Goal: Task Accomplishment & Management: Use online tool/utility

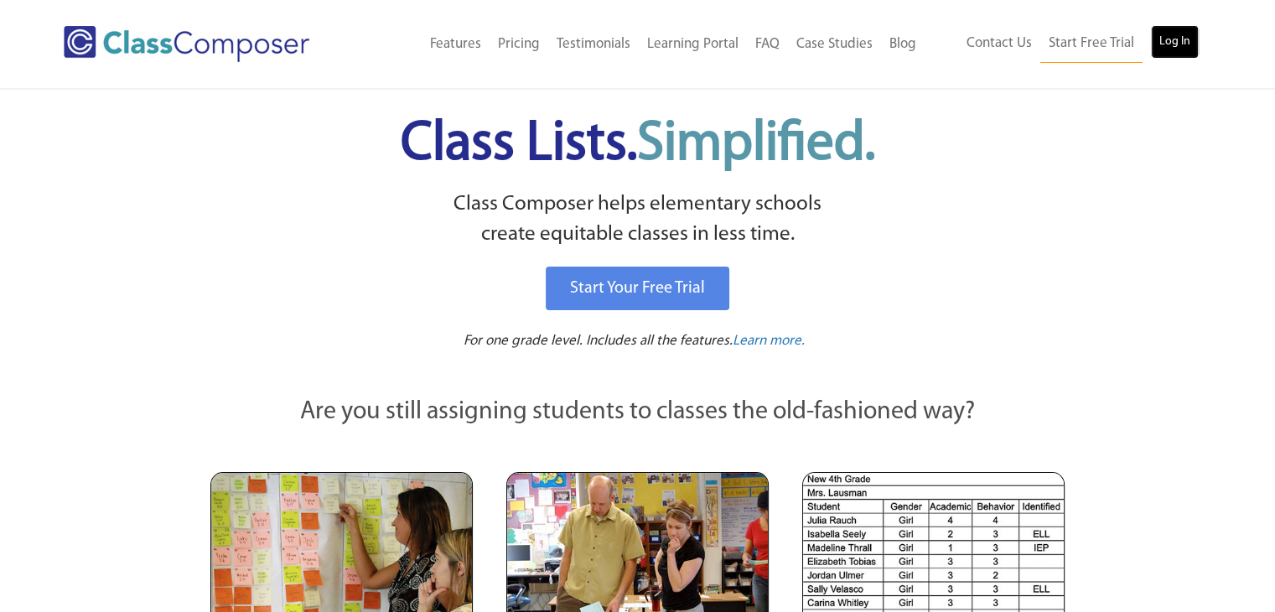
click at [1170, 29] on link "Log In" at bounding box center [1175, 42] width 48 height 34
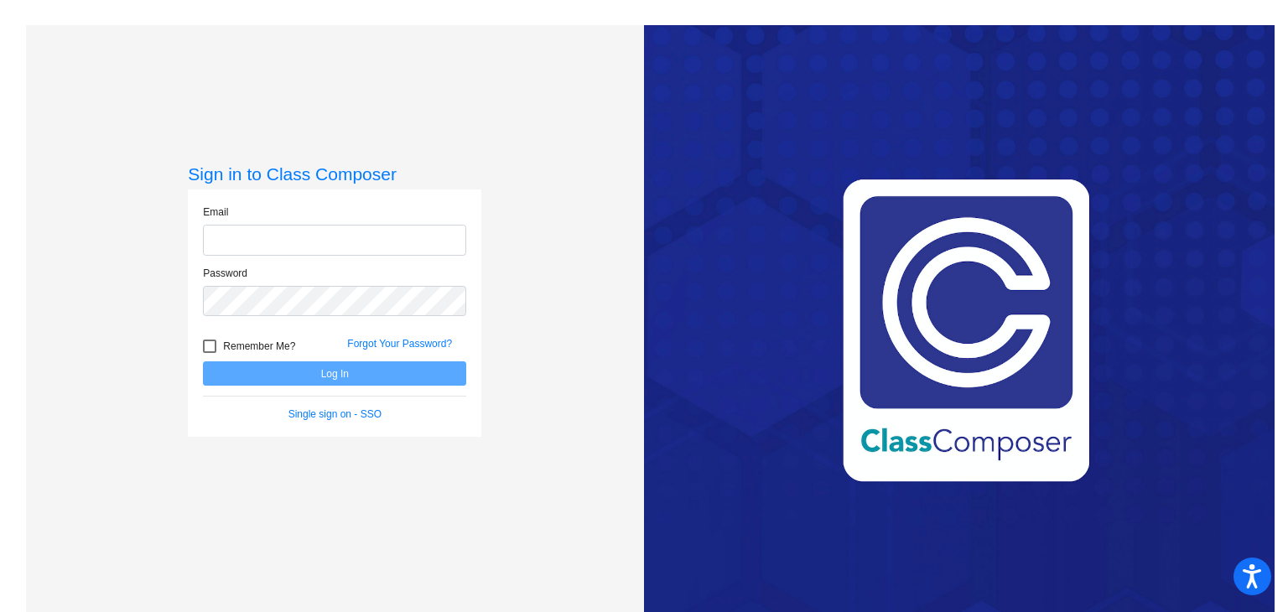
type input "sjewell@jajags.com"
click at [285, 350] on span "Remember Me?" at bounding box center [259, 346] width 72 height 20
click at [210, 353] on input "Remember Me?" at bounding box center [209, 353] width 1 height 1
checkbox input "true"
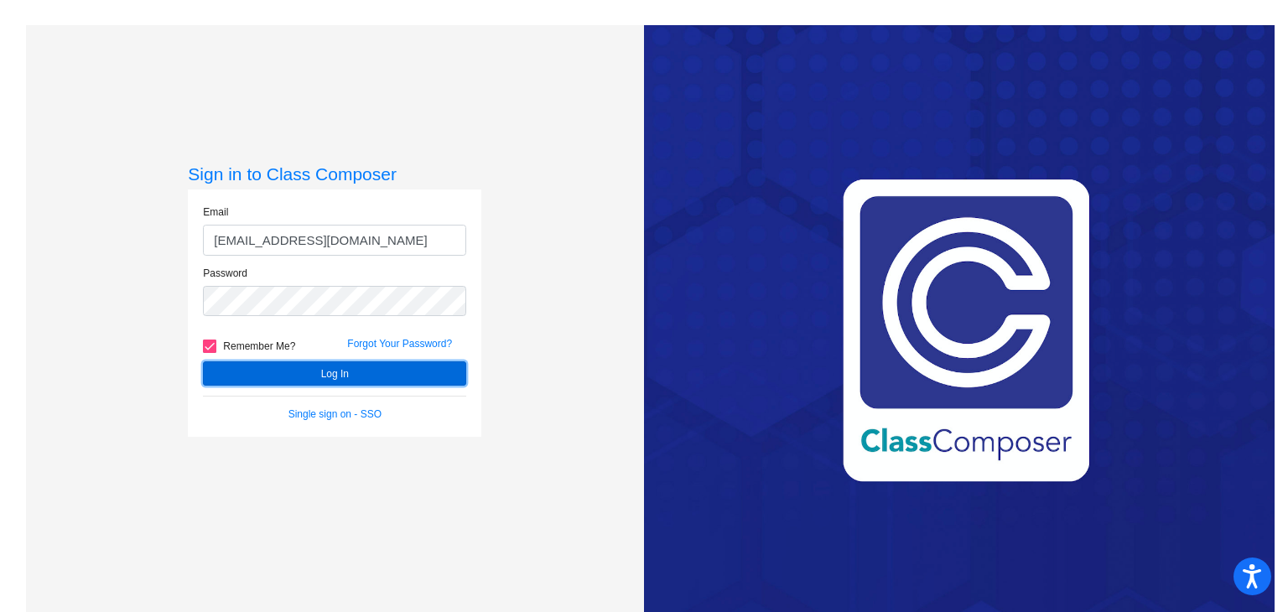
click at [293, 368] on button "Log In" at bounding box center [334, 373] width 263 height 24
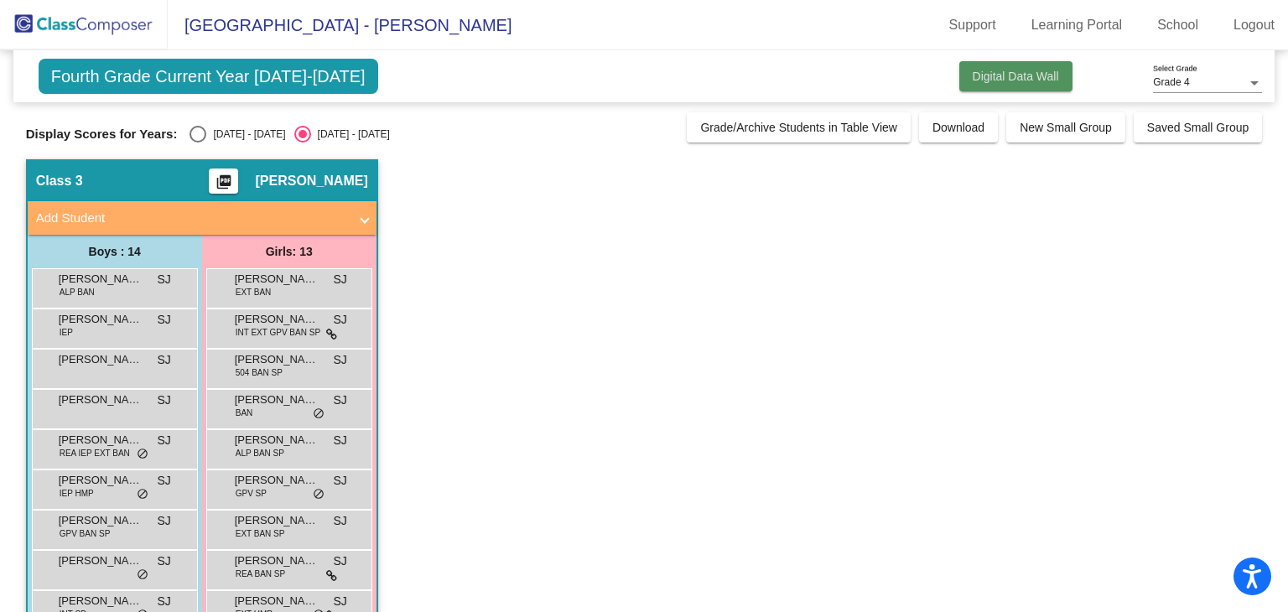
click at [1029, 77] on span "Digital Data Wall" at bounding box center [1016, 76] width 86 height 13
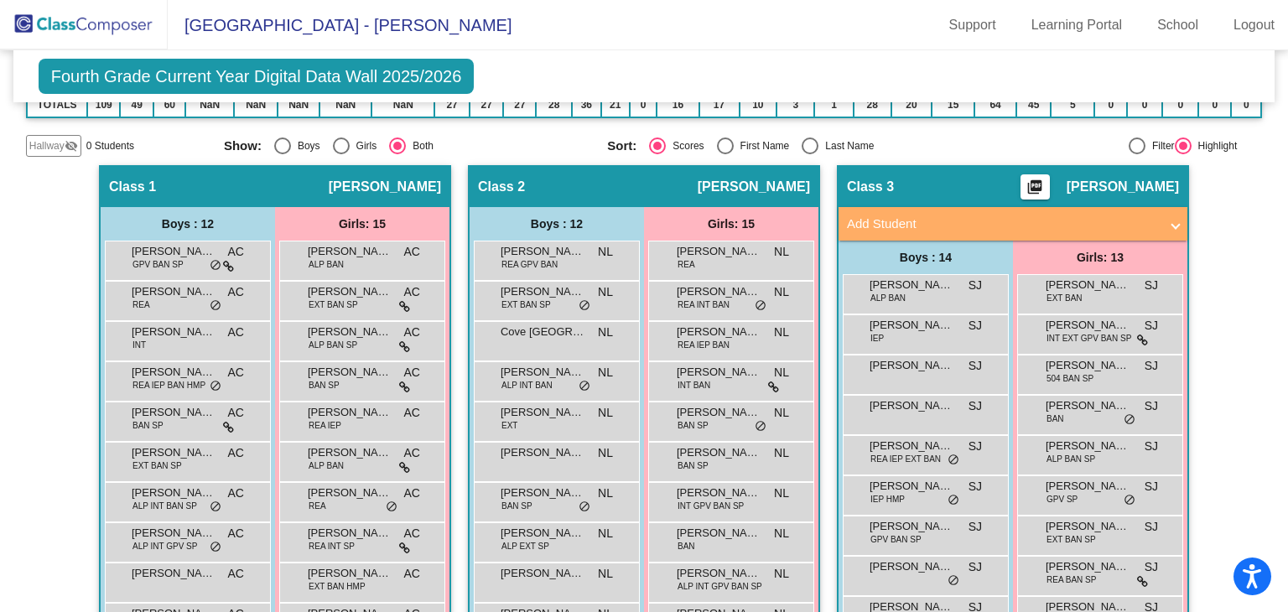
scroll to position [272, 0]
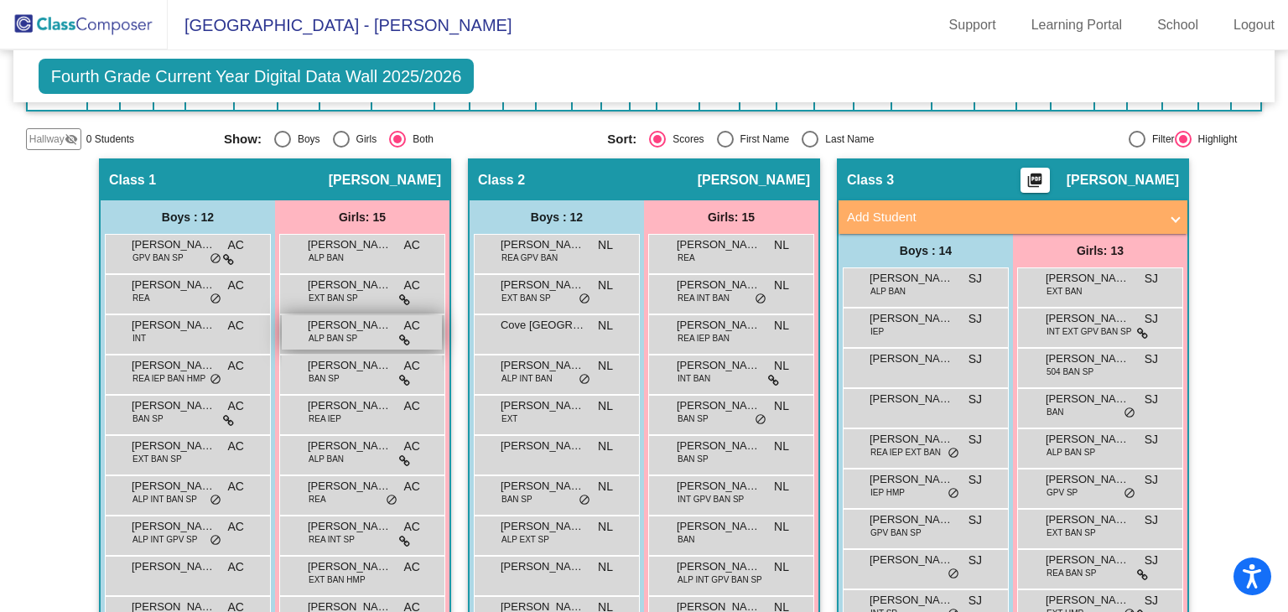
click at [389, 343] on div "Brenna Beaver ALP BAN SP AC lock do_not_disturb_alt" at bounding box center [362, 332] width 160 height 34
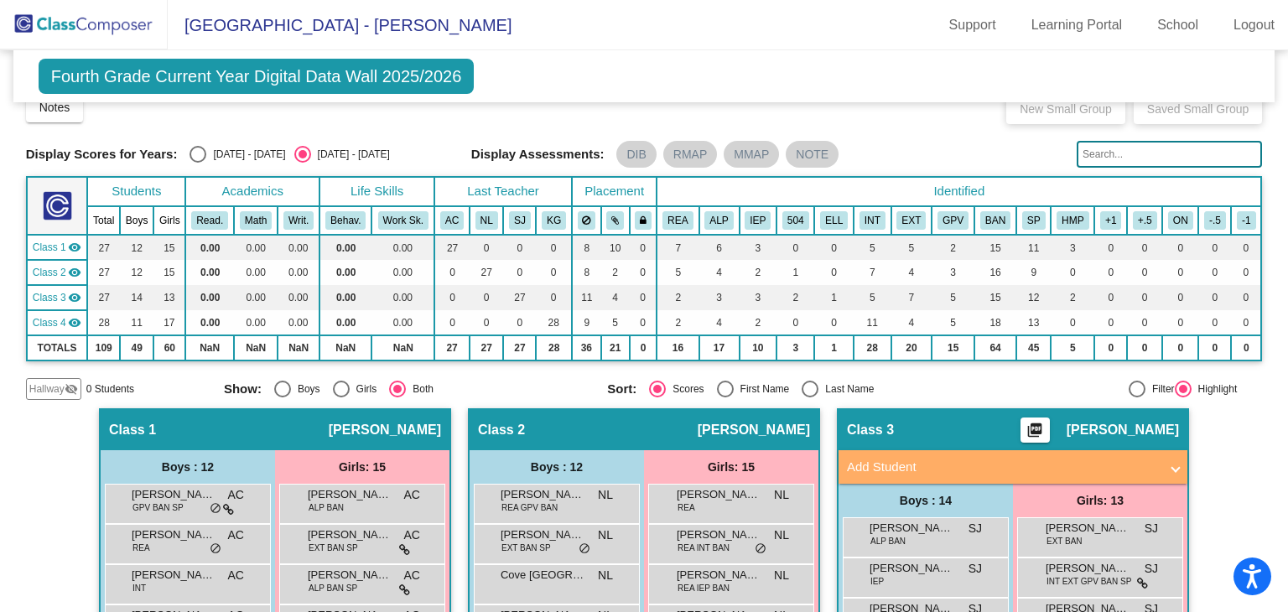
scroll to position [0, 0]
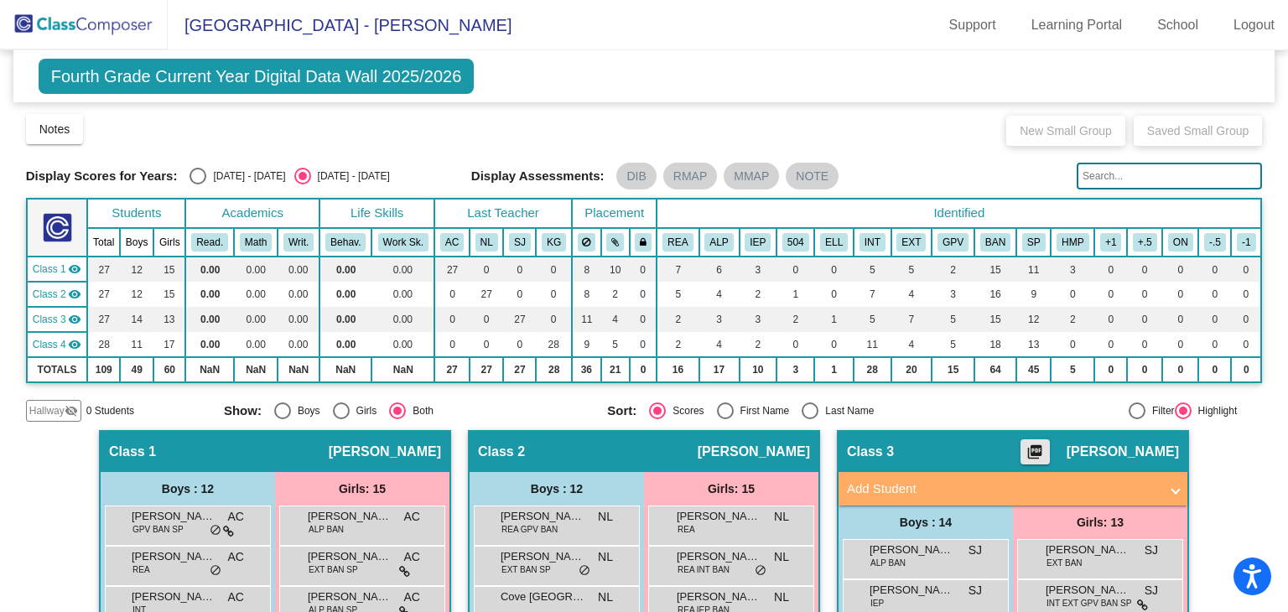
click at [1043, 446] on mat-icon "picture_as_pdf" at bounding box center [1035, 455] width 20 height 23
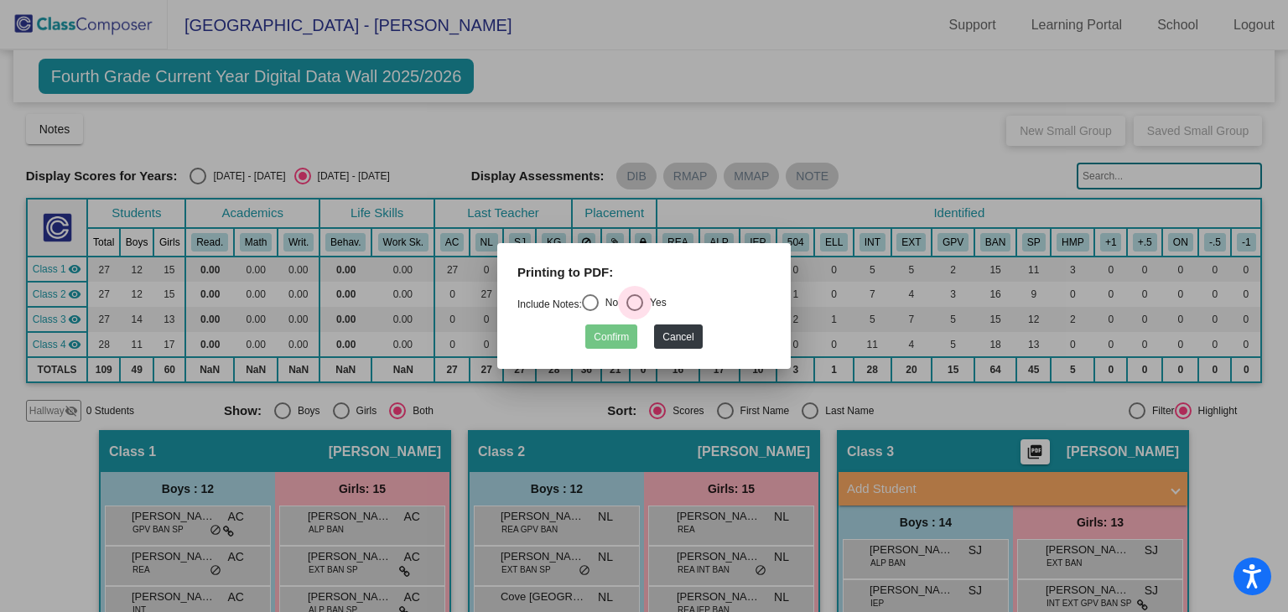
click at [651, 299] on div "Yes" at bounding box center [654, 302] width 23 height 15
click at [635, 311] on input "Yes" at bounding box center [634, 311] width 1 height 1
radio input "true"
click at [615, 333] on button "Confirm" at bounding box center [611, 336] width 52 height 24
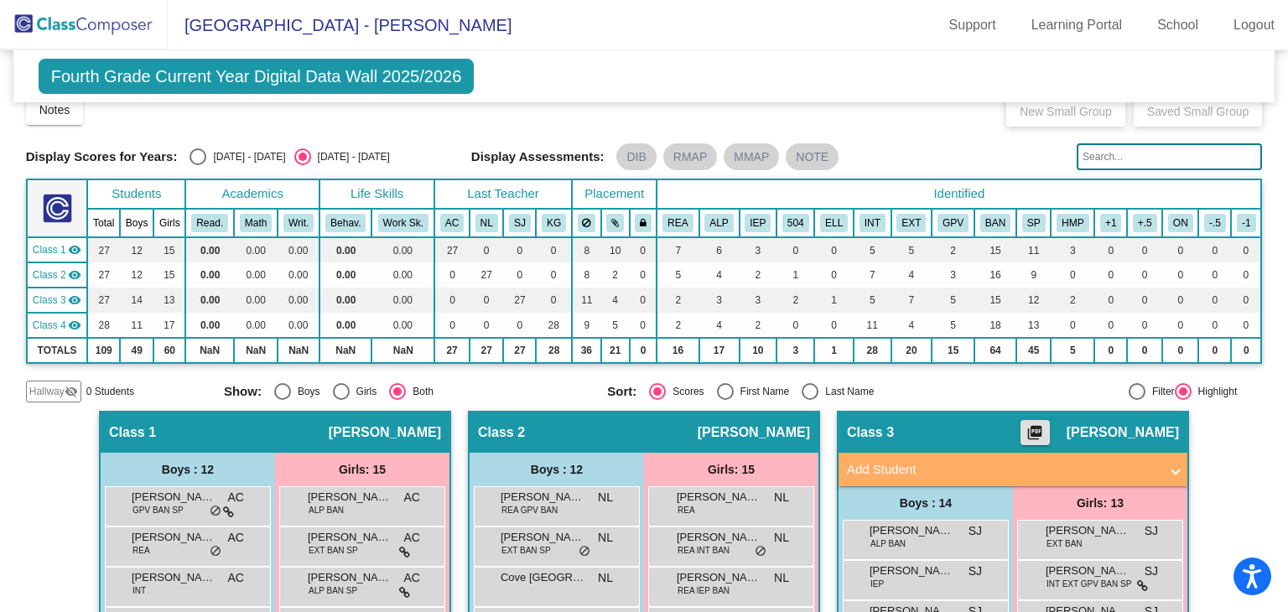
scroll to position [20, 0]
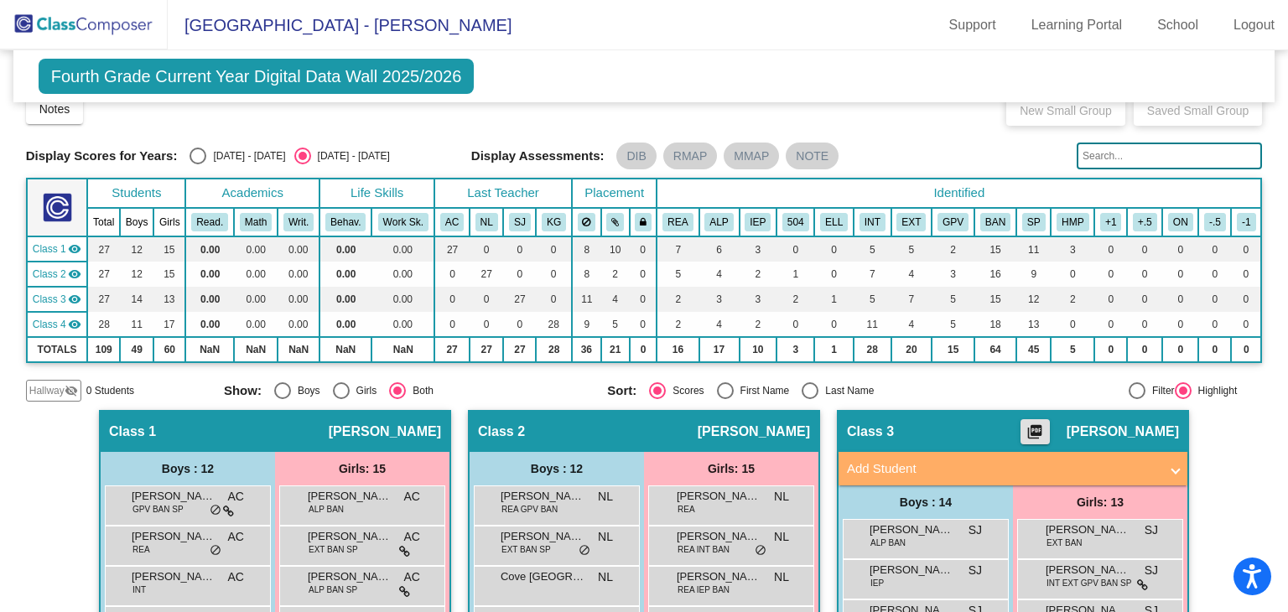
click at [77, 299] on mat-icon "visibility" at bounding box center [74, 299] width 13 height 13
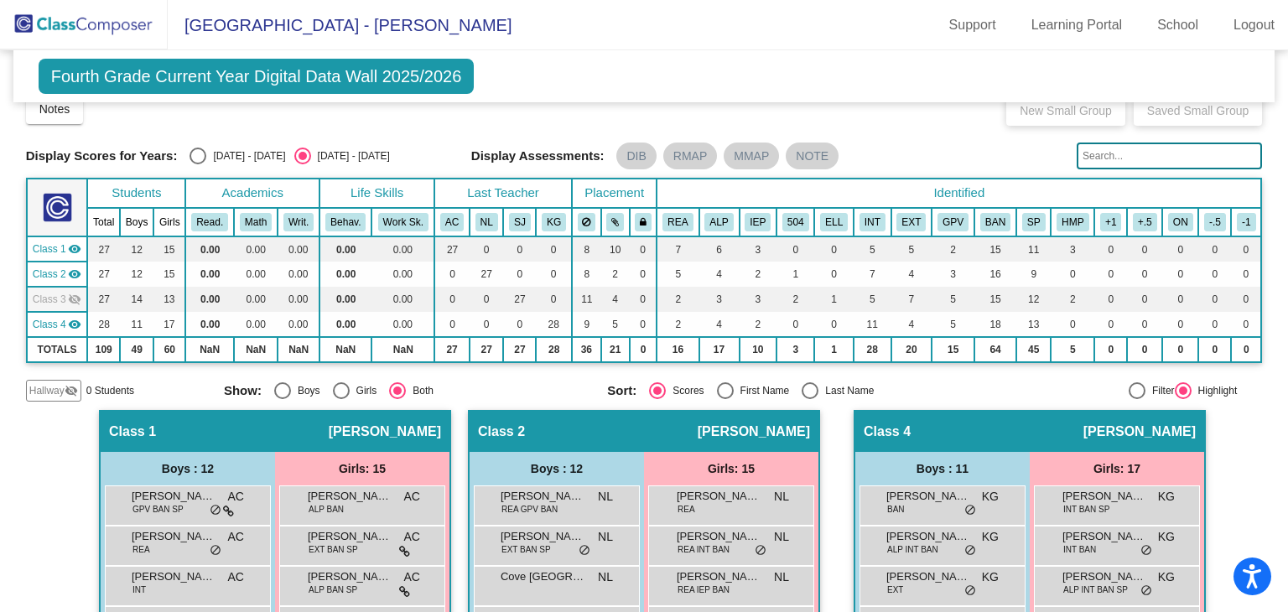
click at [70, 299] on mat-icon "visibility_off" at bounding box center [74, 299] width 13 height 13
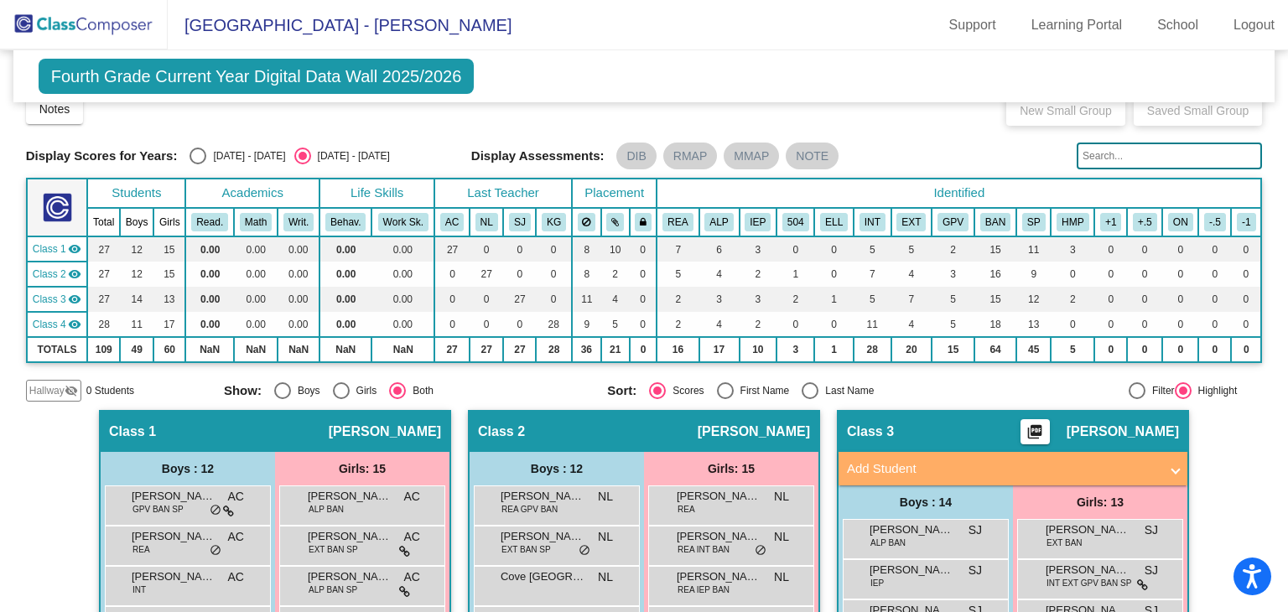
click at [195, 158] on div "Select an option" at bounding box center [197, 156] width 17 height 17
click at [197, 164] on input "2024 - 2025" at bounding box center [197, 164] width 1 height 1
radio input "true"
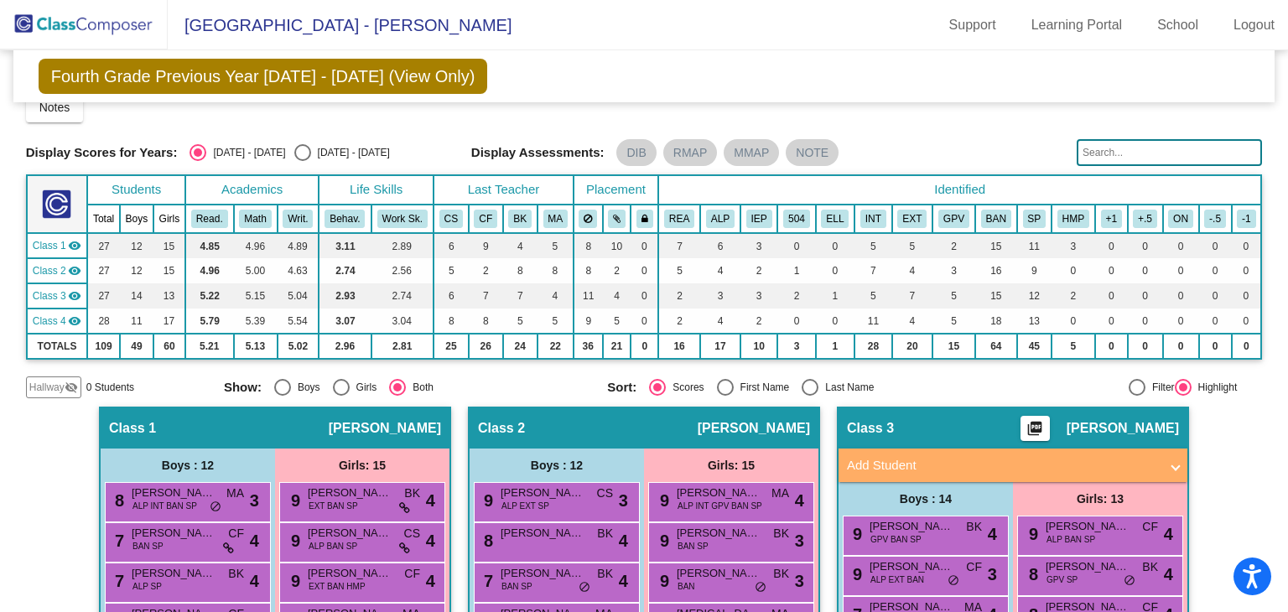
click at [1035, 422] on mat-icon "picture_as_pdf" at bounding box center [1035, 431] width 20 height 23
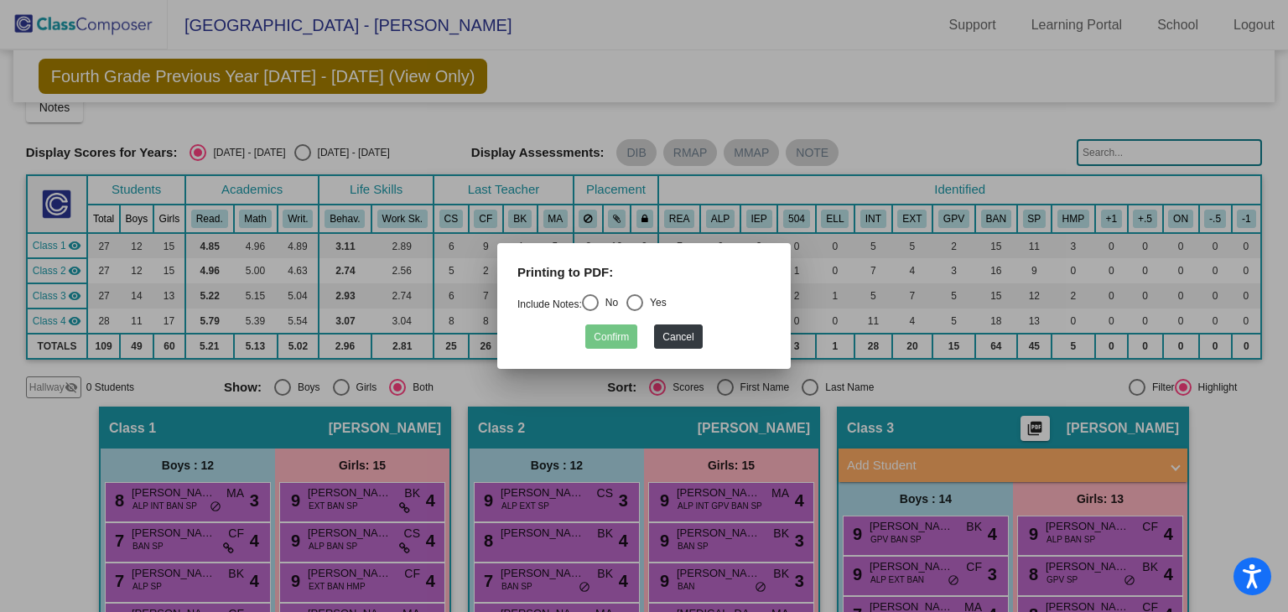
click at [628, 306] on mat-radio-group "Include Notes: No Yes" at bounding box center [591, 304] width 149 height 12
click at [652, 303] on div "Yes" at bounding box center [654, 302] width 23 height 15
click at [635, 311] on input "Yes" at bounding box center [634, 311] width 1 height 1
radio input "true"
click at [627, 319] on div "Confirm Cancel" at bounding box center [643, 332] width 253 height 33
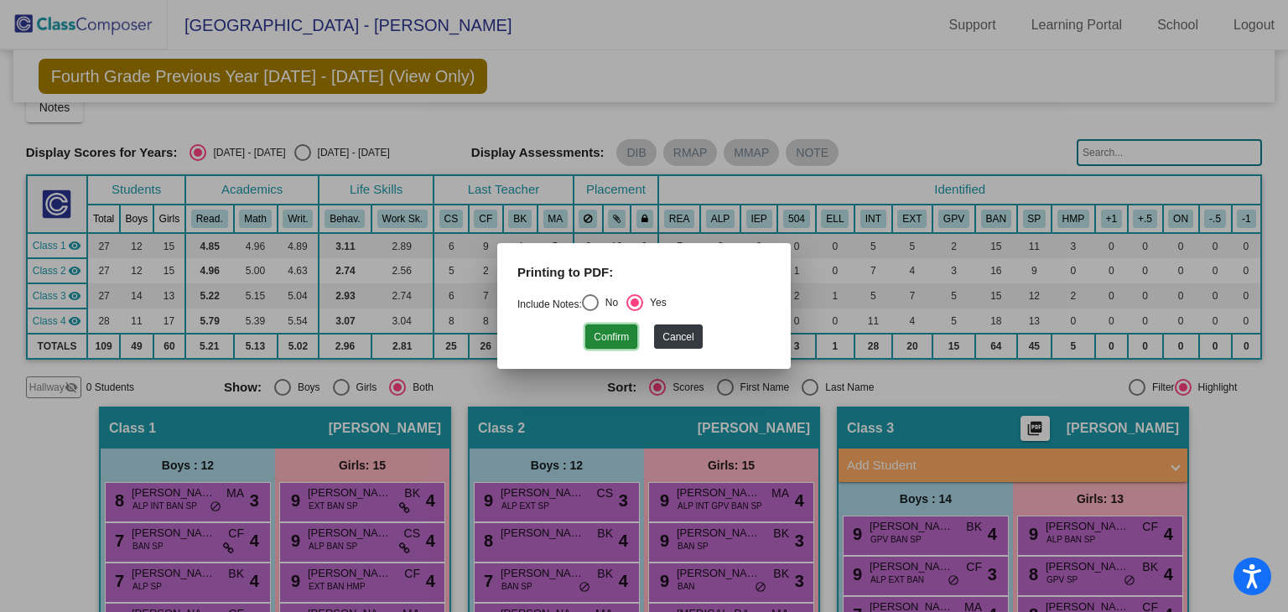
click at [617, 340] on button "Confirm" at bounding box center [611, 336] width 52 height 24
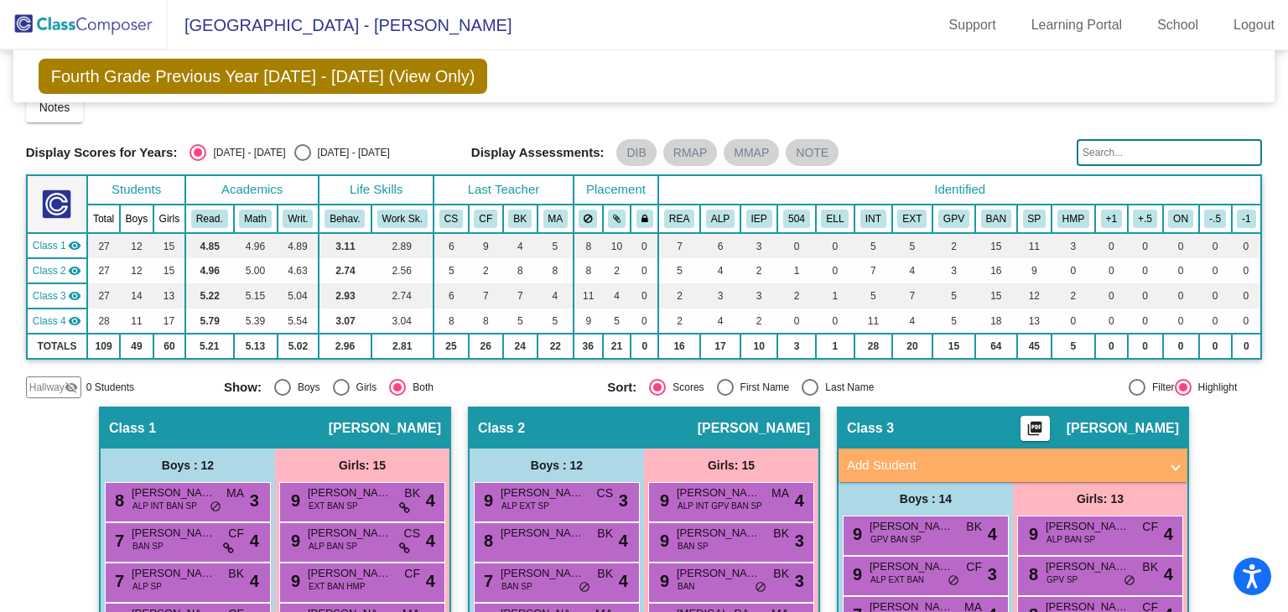
click at [23, 165] on mat-sidenav-content "Grade 4 Select Grade Fourth Grade Previous Year 2024 - 2025 (View Only) Add, Mo…" at bounding box center [644, 331] width 1288 height 562
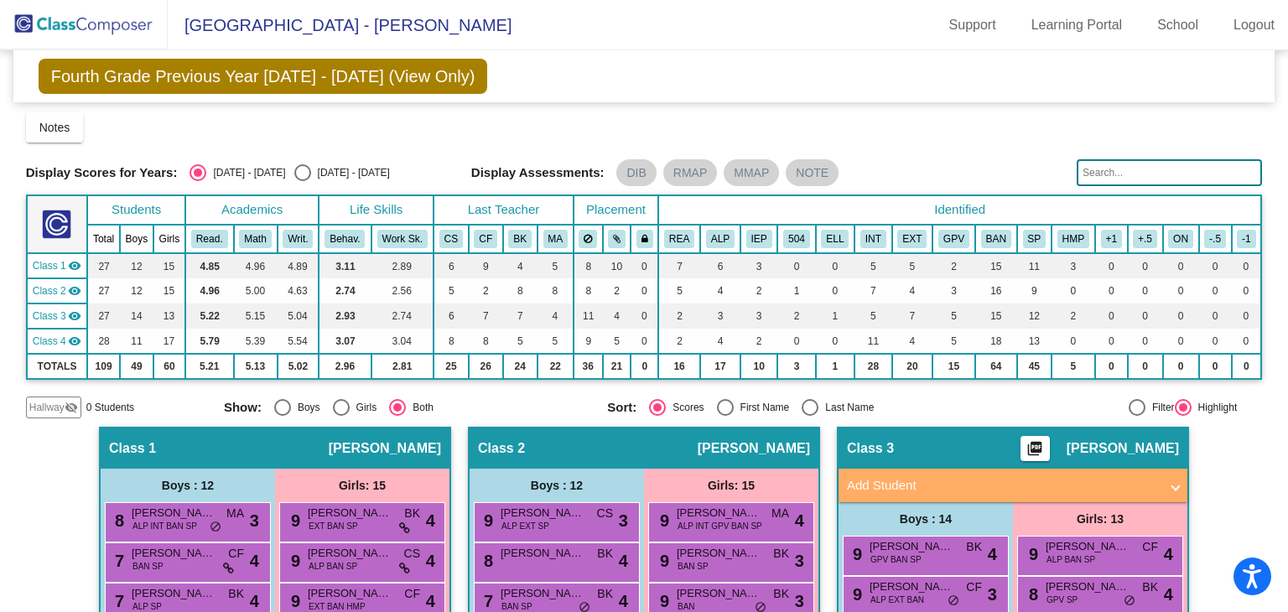
click at [349, 21] on span "Jefferson Academy Elementary - Samantha" at bounding box center [340, 25] width 344 height 27
click at [71, 18] on img at bounding box center [84, 24] width 168 height 49
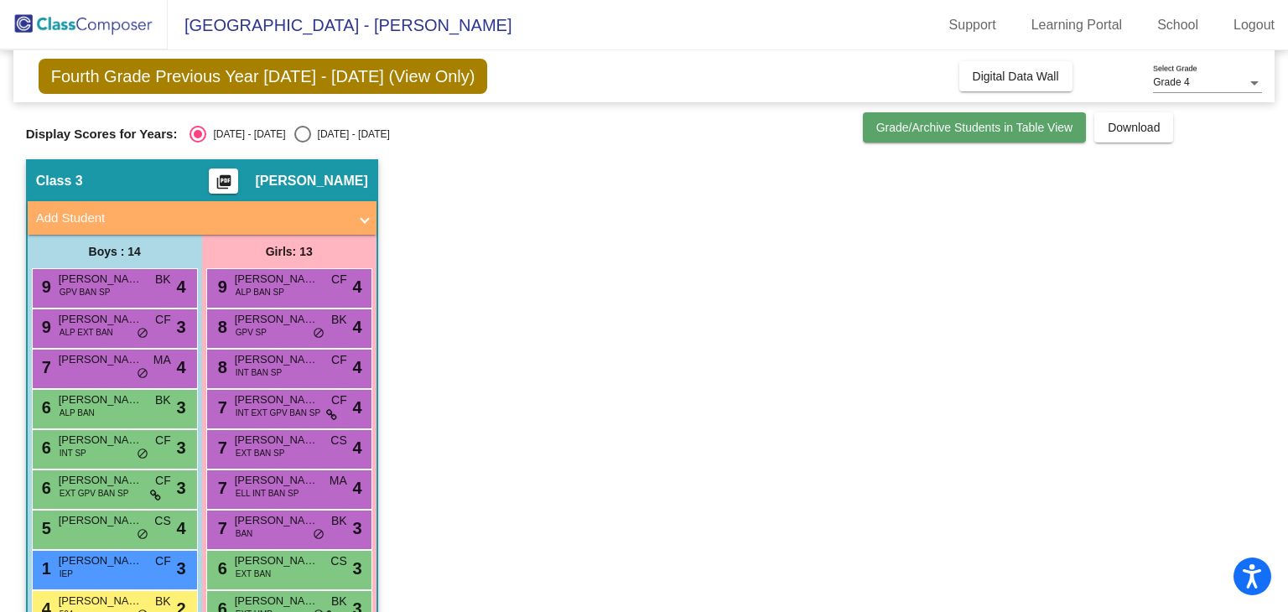
click at [1010, 131] on span "Grade/Archive Students in Table View" at bounding box center [974, 127] width 197 height 13
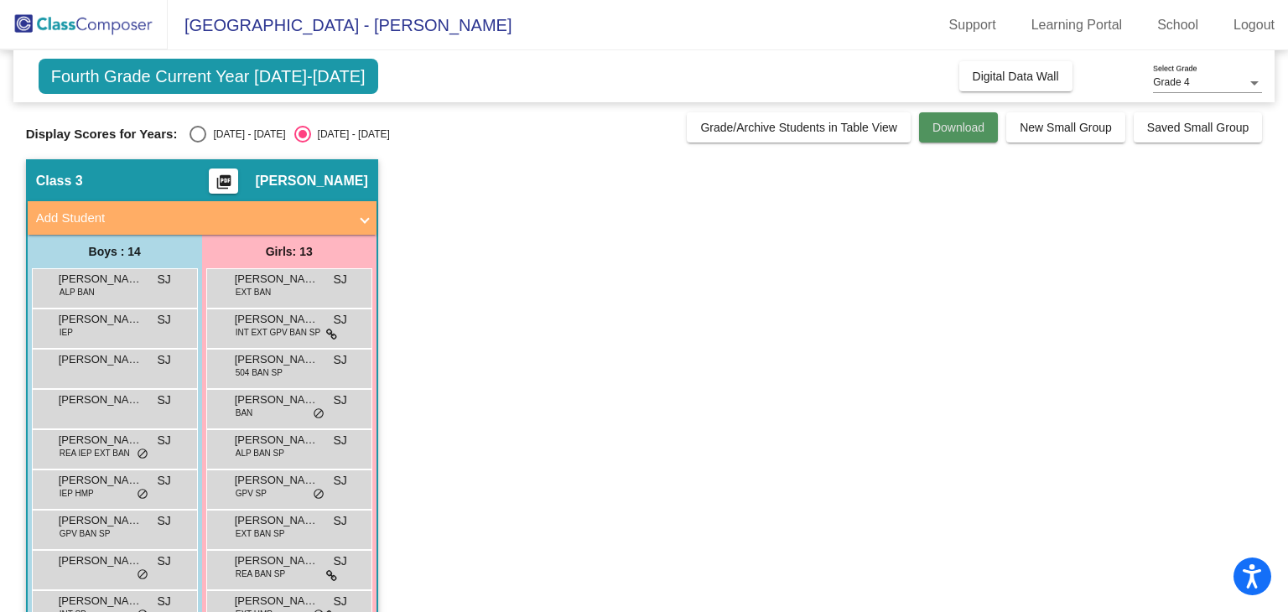
click at [969, 124] on span "Download" at bounding box center [958, 127] width 52 height 13
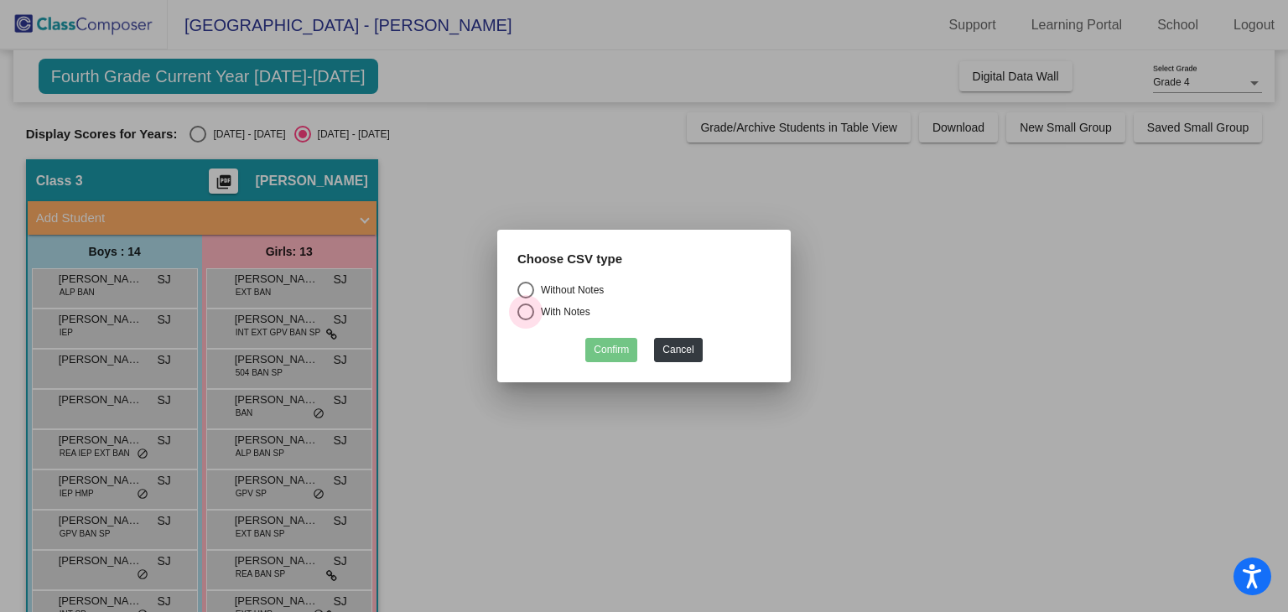
click at [563, 304] on div "With Notes" at bounding box center [562, 311] width 56 height 15
click at [526, 320] on input "With Notes" at bounding box center [525, 320] width 1 height 1
radio input "true"
click at [620, 351] on button "Confirm" at bounding box center [611, 350] width 52 height 24
